Goal: Information Seeking & Learning: Learn about a topic

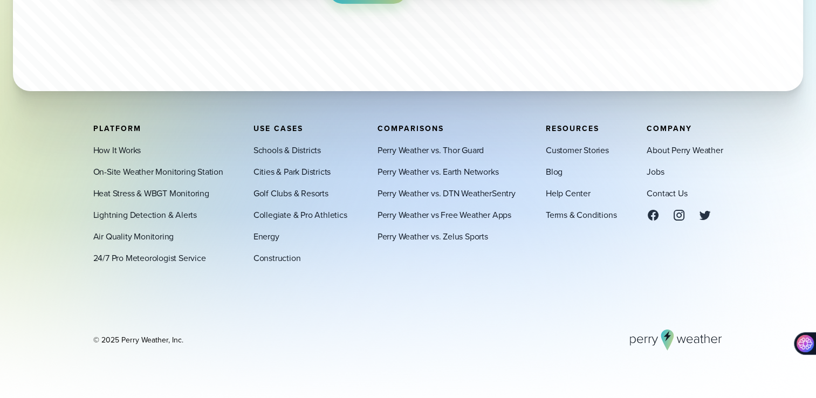
scroll to position [3674, 0]
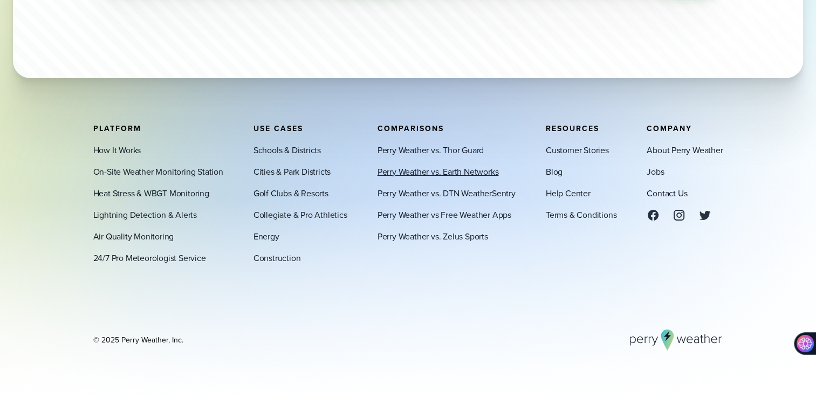
click at [395, 173] on link "Perry Weather vs. Earth Networks" at bounding box center [437, 171] width 121 height 13
click at [119, 148] on link "How It Works" at bounding box center [117, 149] width 48 height 13
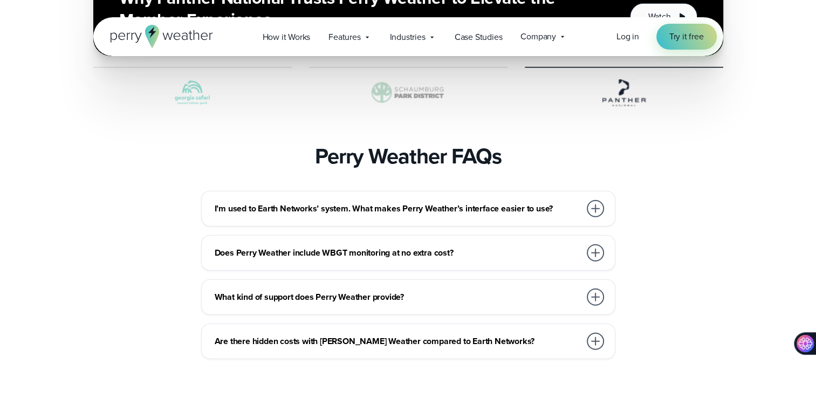
scroll to position [2857, 0]
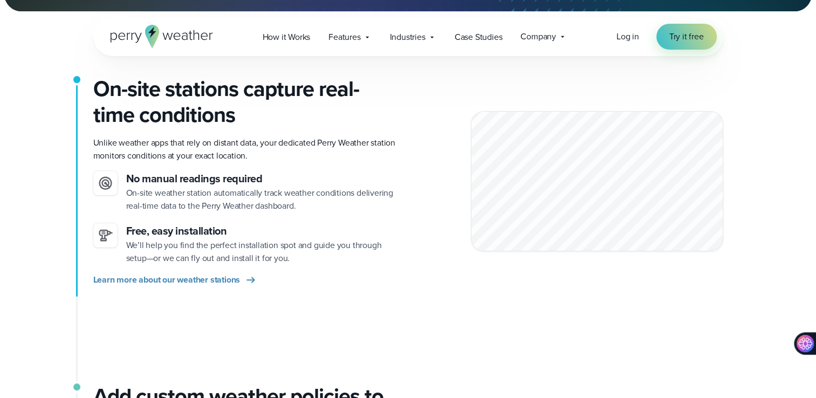
scroll to position [270, 0]
